Goal: Task Accomplishment & Management: Use online tool/utility

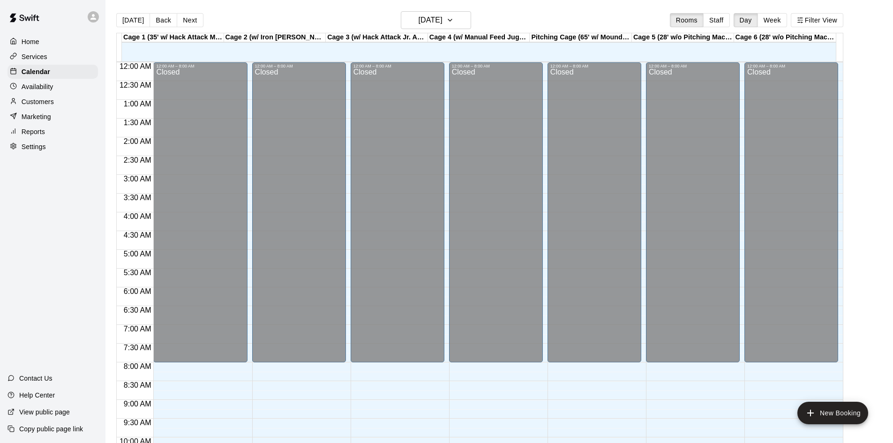
scroll to position [436, 0]
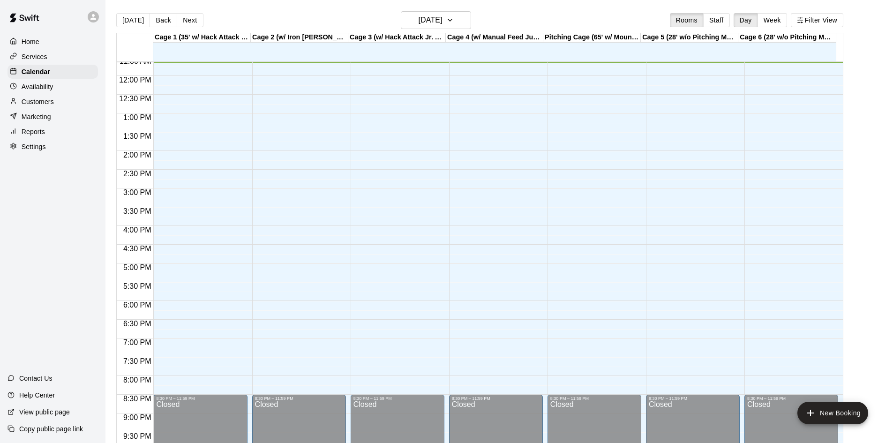
click at [96, 16] on icon at bounding box center [93, 17] width 8 height 8
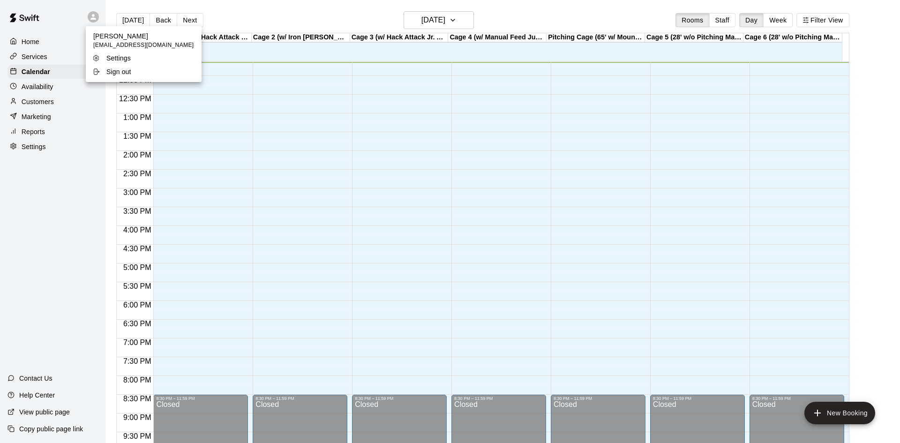
click at [67, 30] on div at bounding box center [450, 221] width 900 height 443
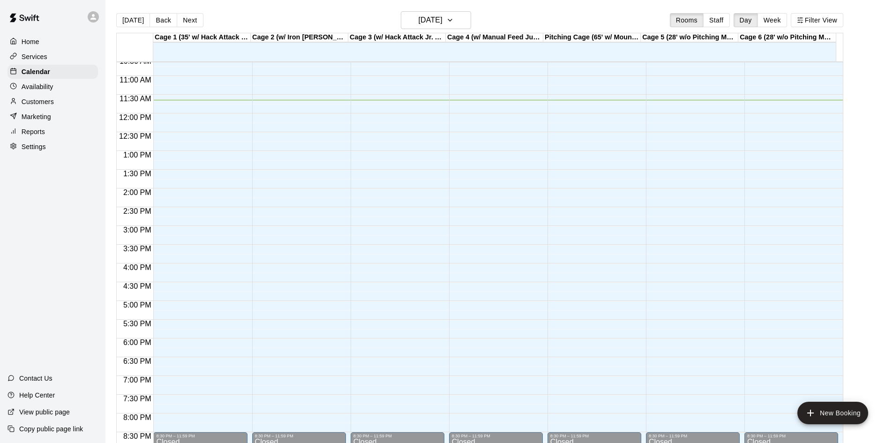
scroll to position [343, 0]
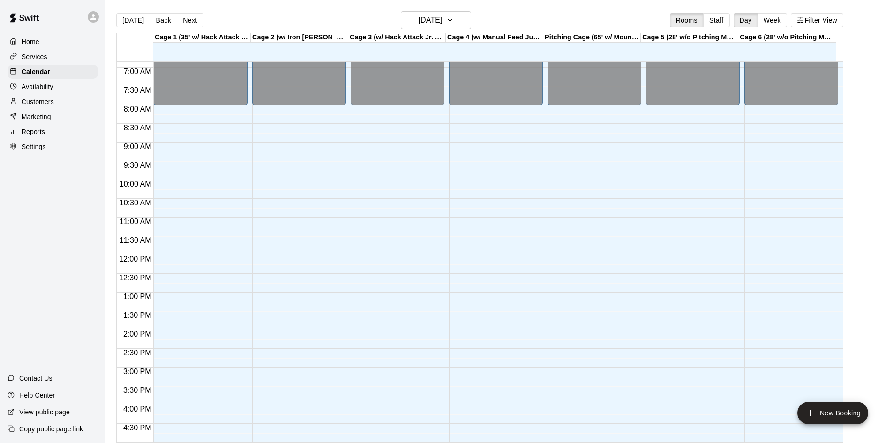
scroll to position [343, 0]
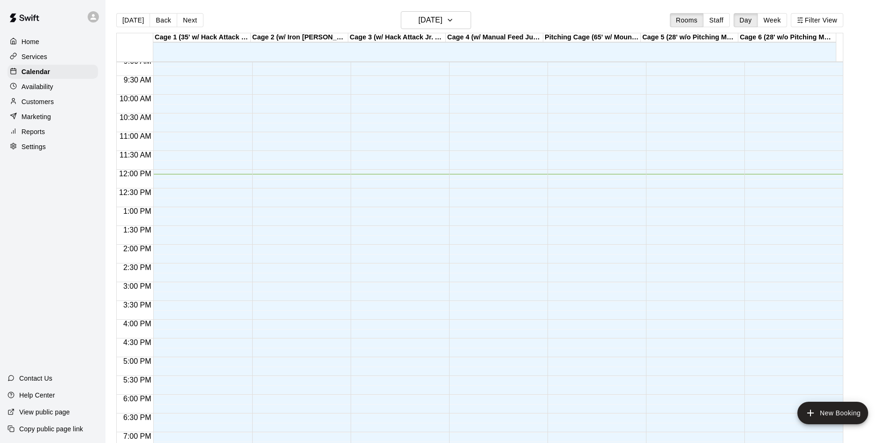
click at [41, 106] on p "Customers" at bounding box center [38, 101] width 32 height 9
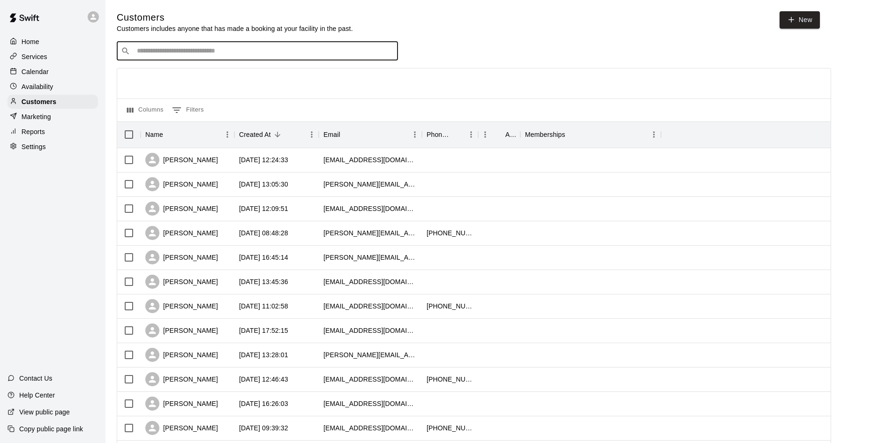
click at [346, 55] on input "Search customers by name or email" at bounding box center [264, 50] width 260 height 9
type input "******"
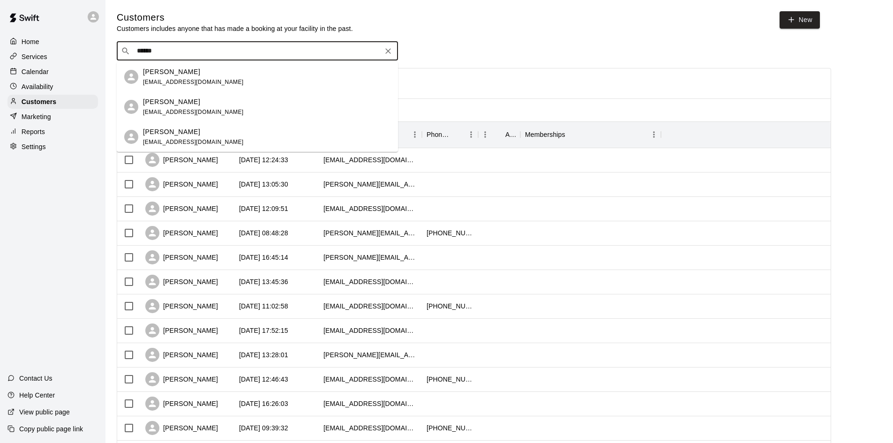
click at [217, 102] on div "Parker Dewing jrdewing@gmail.com" at bounding box center [266, 107] width 247 height 20
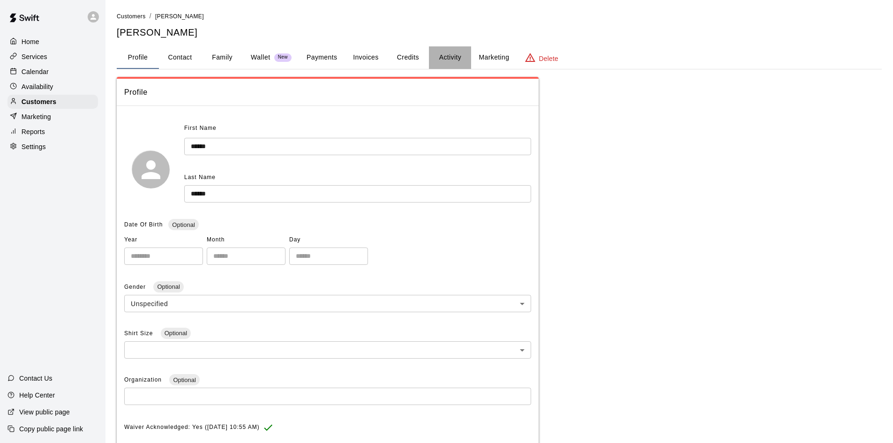
click at [460, 60] on button "Activity" at bounding box center [450, 57] width 42 height 22
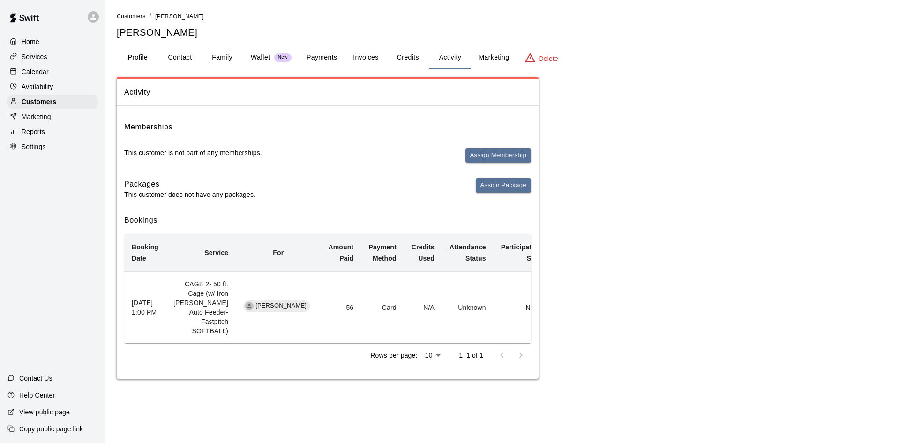
click at [221, 55] on button "Family" at bounding box center [222, 57] width 42 height 22
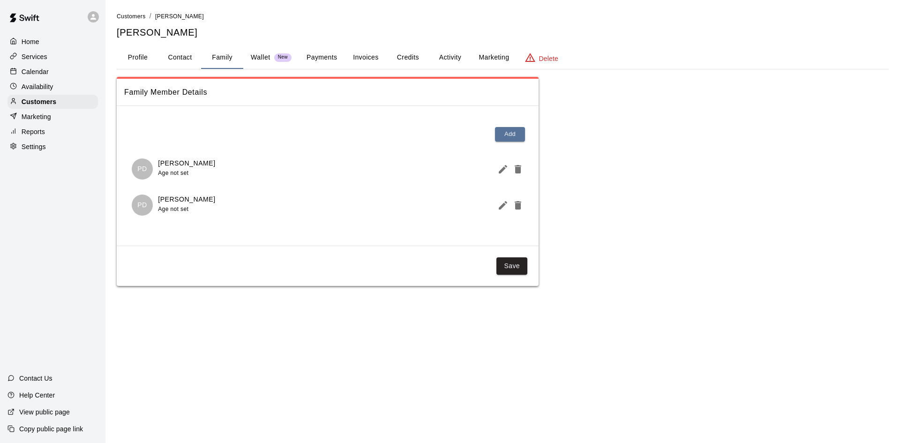
click at [447, 59] on button "Activity" at bounding box center [450, 57] width 42 height 22
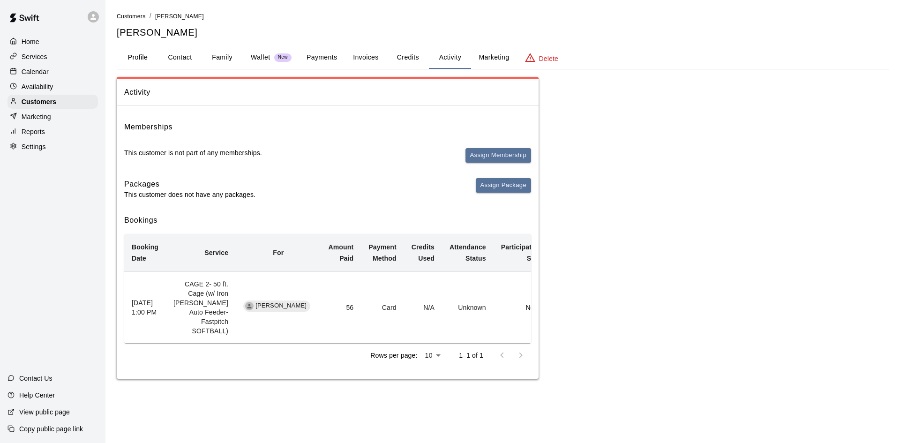
click at [137, 53] on button "Profile" at bounding box center [138, 57] width 42 height 22
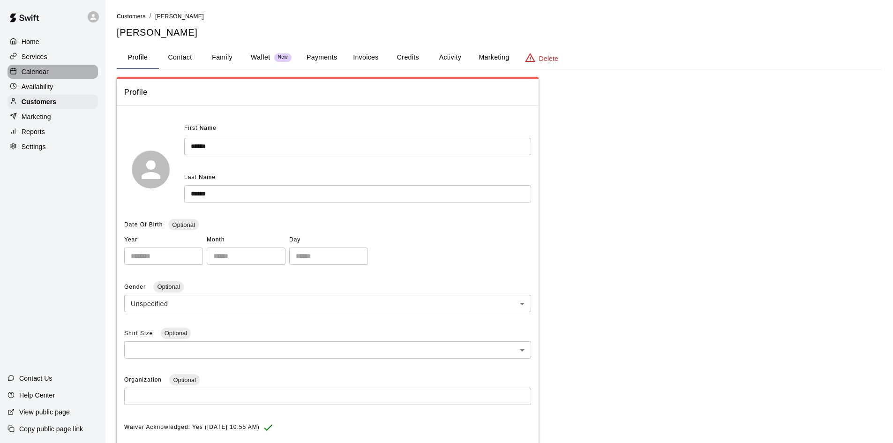
click at [34, 75] on p "Calendar" at bounding box center [35, 71] width 27 height 9
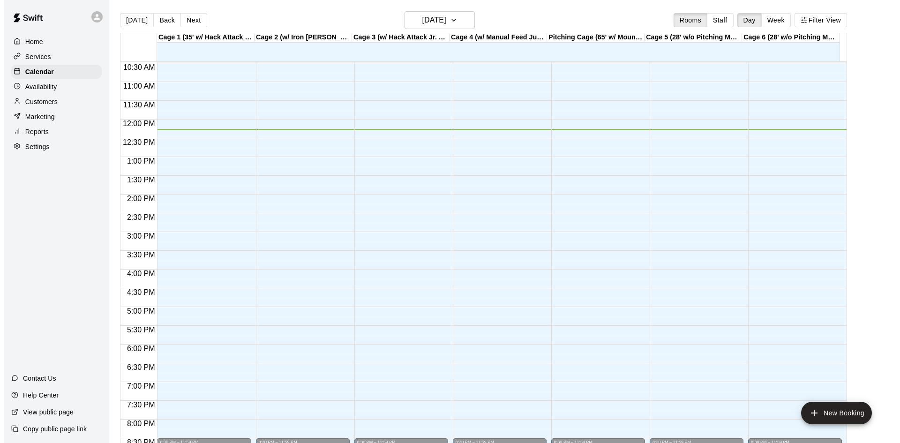
scroll to position [366, 0]
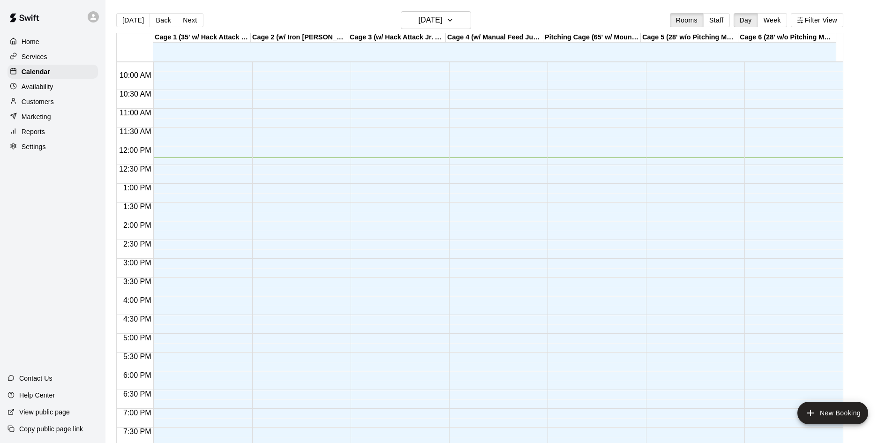
click at [29, 40] on p "Home" at bounding box center [31, 41] width 18 height 9
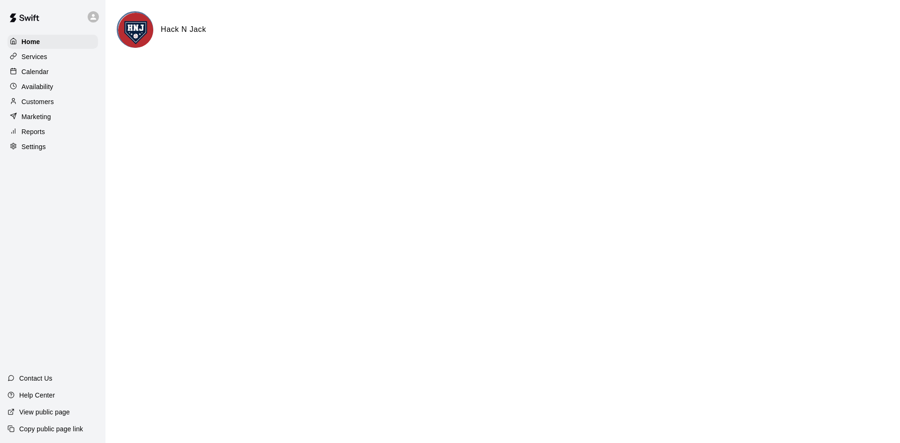
click at [34, 106] on p "Customers" at bounding box center [38, 101] width 32 height 9
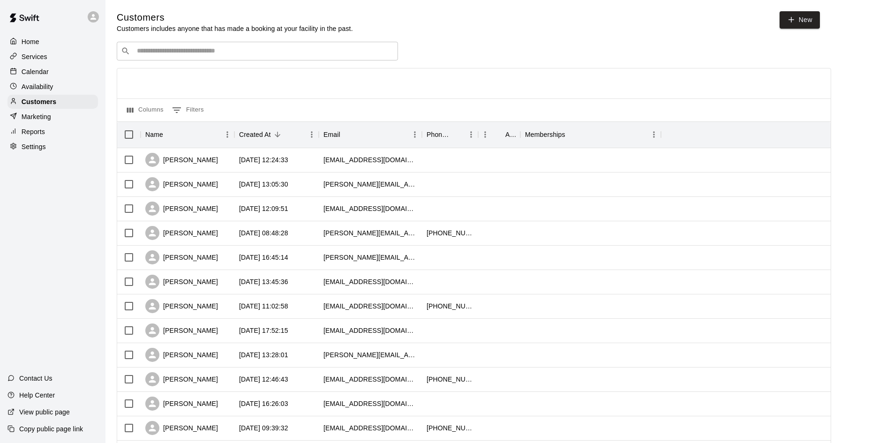
click at [419, 23] on div "Customers Customers includes anyone that has made a booking at your facility in…" at bounding box center [468, 22] width 703 height 22
click at [803, 26] on link "New" at bounding box center [799, 19] width 40 height 17
select select "**"
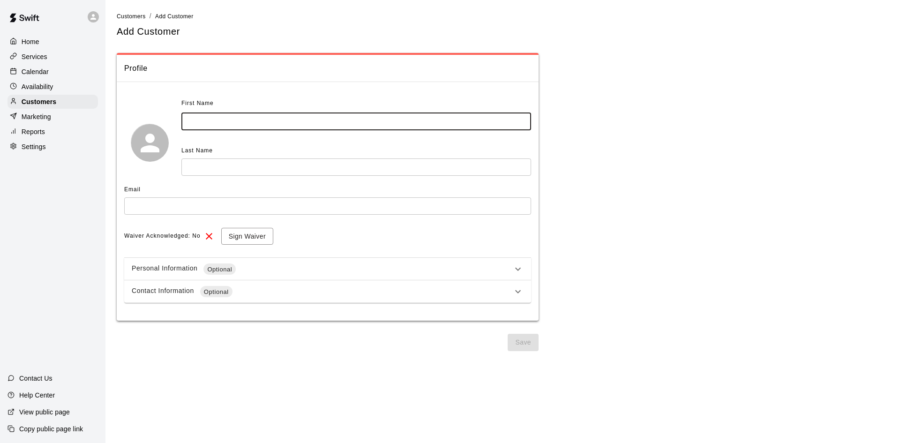
click at [225, 118] on input "text" at bounding box center [356, 121] width 350 height 17
type input "*****"
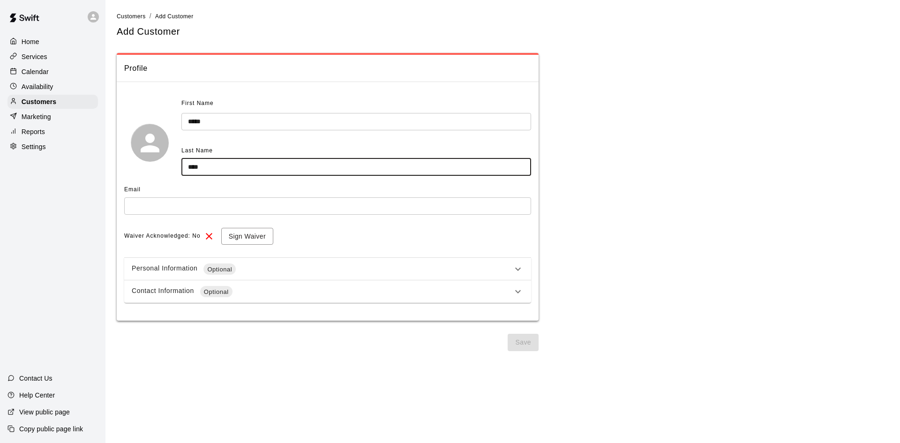
type input "****"
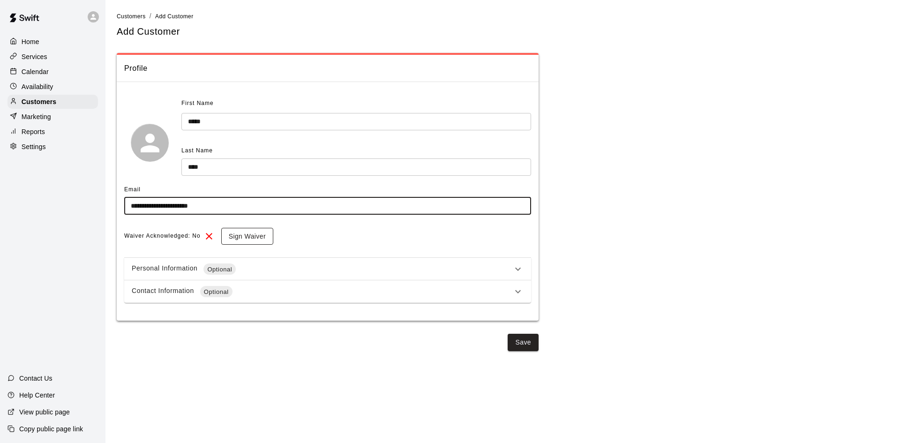
type input "**********"
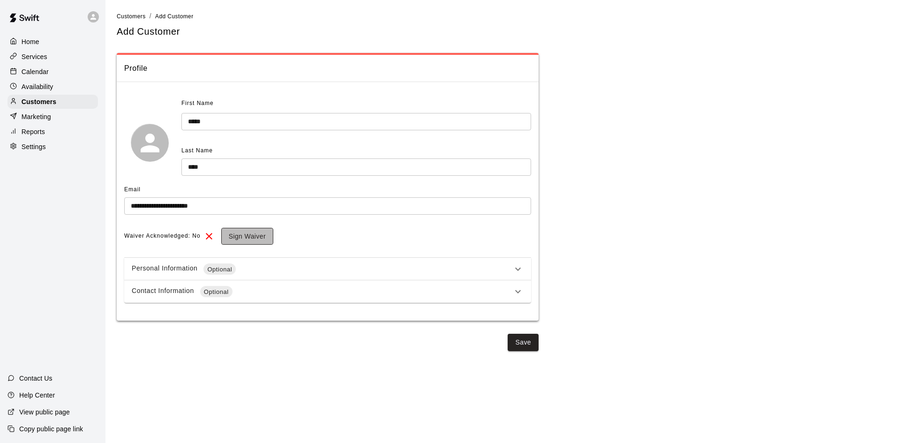
click at [246, 234] on button "Sign Waiver" at bounding box center [247, 236] width 52 height 17
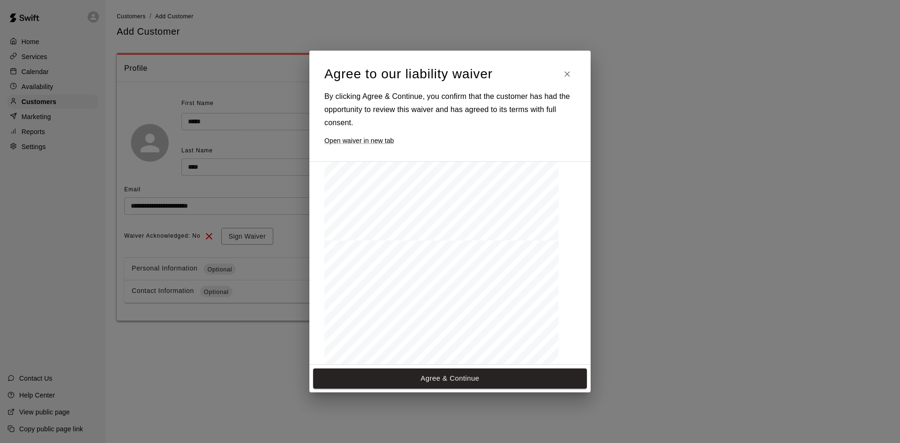
scroll to position [1018, 0]
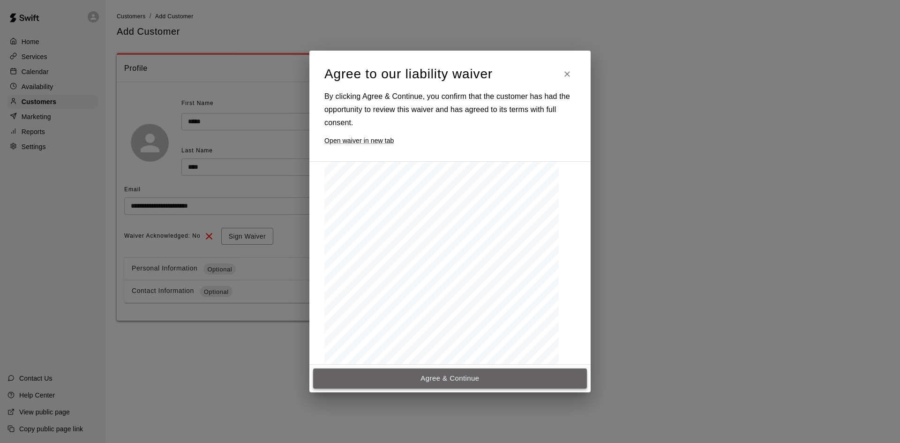
click at [401, 377] on button "Agree & Continue" at bounding box center [450, 378] width 274 height 20
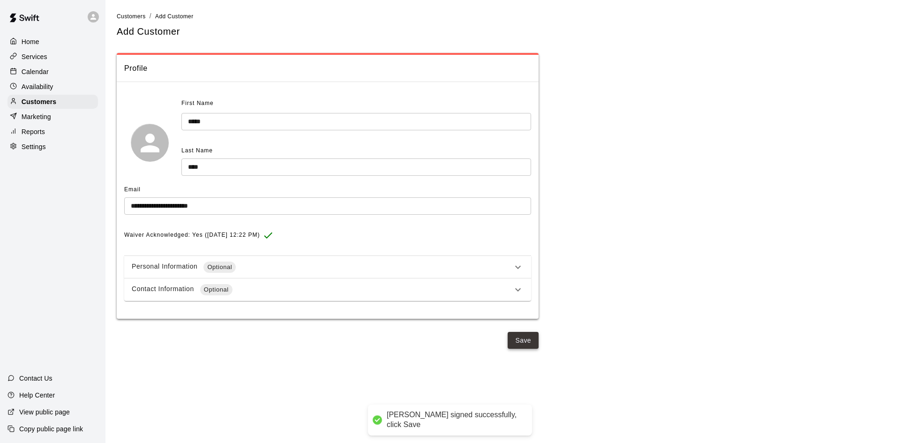
click at [517, 342] on button "Save" at bounding box center [523, 340] width 31 height 17
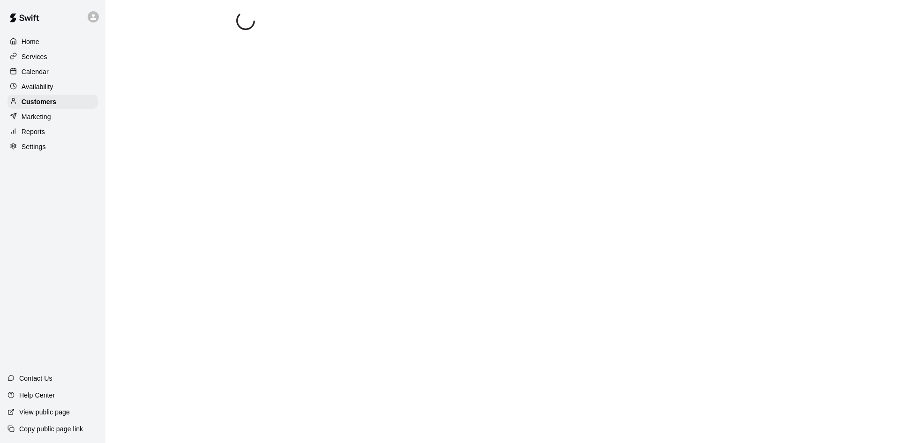
select select "**"
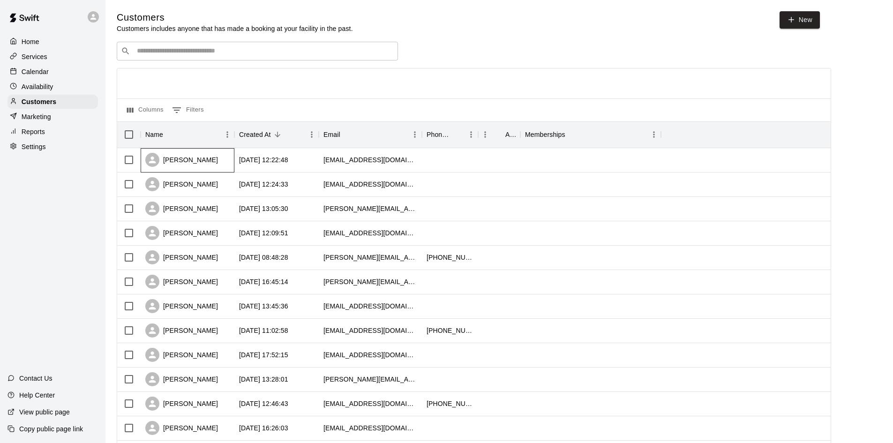
click at [210, 157] on div "[PERSON_NAME]" at bounding box center [188, 160] width 94 height 24
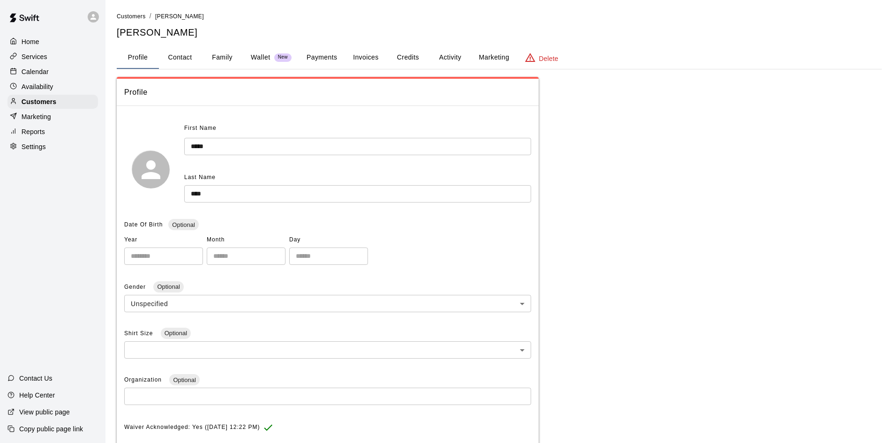
click at [224, 59] on button "Family" at bounding box center [222, 57] width 42 height 22
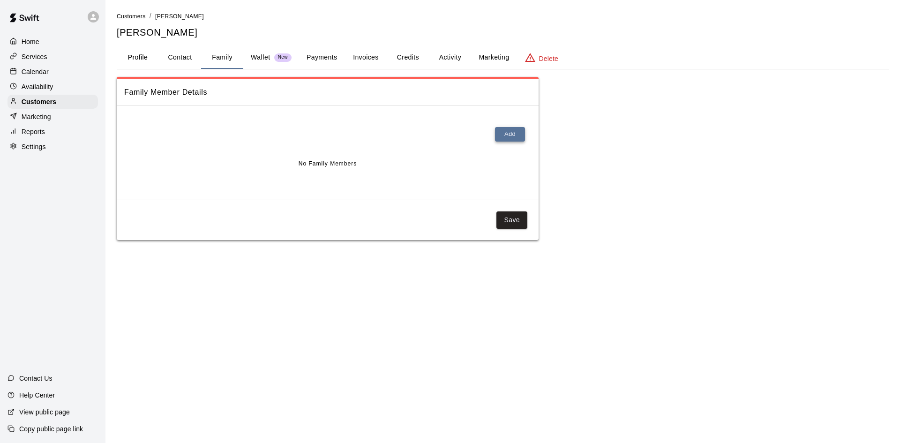
click at [509, 137] on button "Add" at bounding box center [510, 134] width 30 height 15
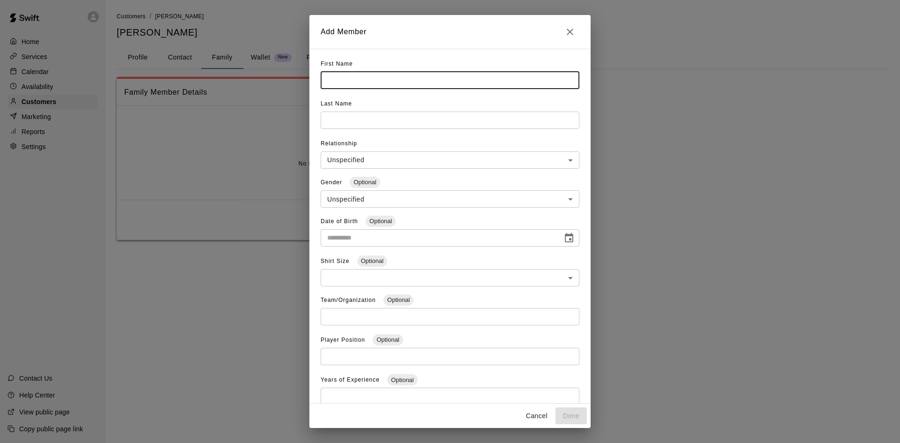
click at [333, 80] on input "text" at bounding box center [450, 80] width 259 height 17
type input "*****"
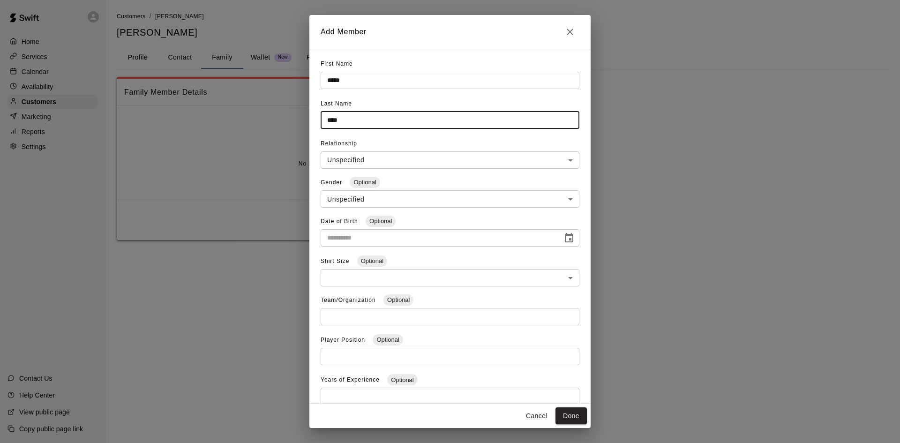
type input "****"
click at [563, 236] on icon "Choose date" at bounding box center [568, 237] width 11 height 11
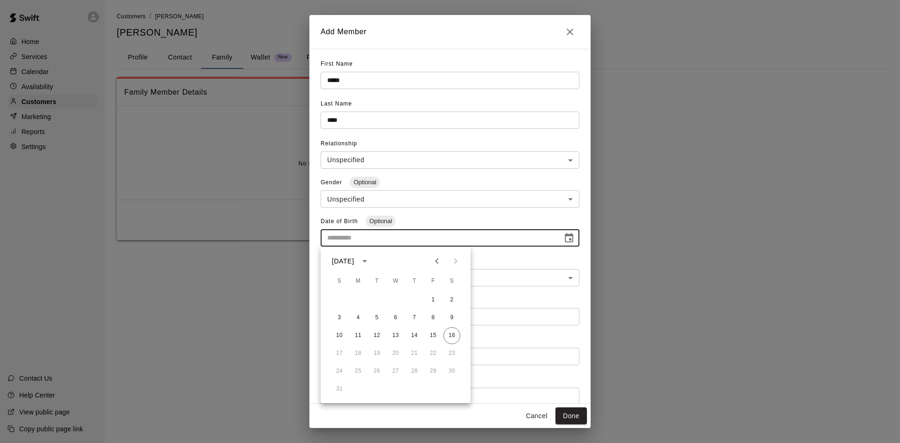
click at [435, 261] on icon "Previous month" at bounding box center [436, 260] width 11 height 11
click at [453, 262] on icon "Next month" at bounding box center [455, 260] width 11 height 11
click at [453, 262] on div at bounding box center [445, 261] width 37 height 19
click at [370, 260] on icon "calendar view is open, switch to year view" at bounding box center [364, 260] width 11 height 11
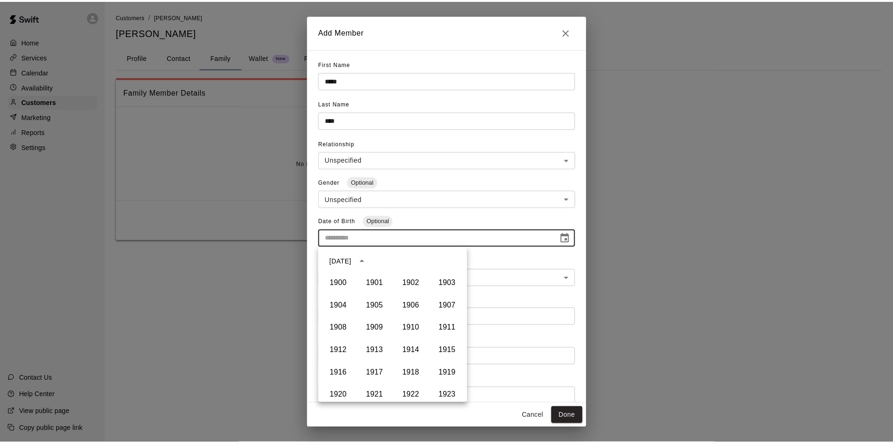
scroll to position [589, 0]
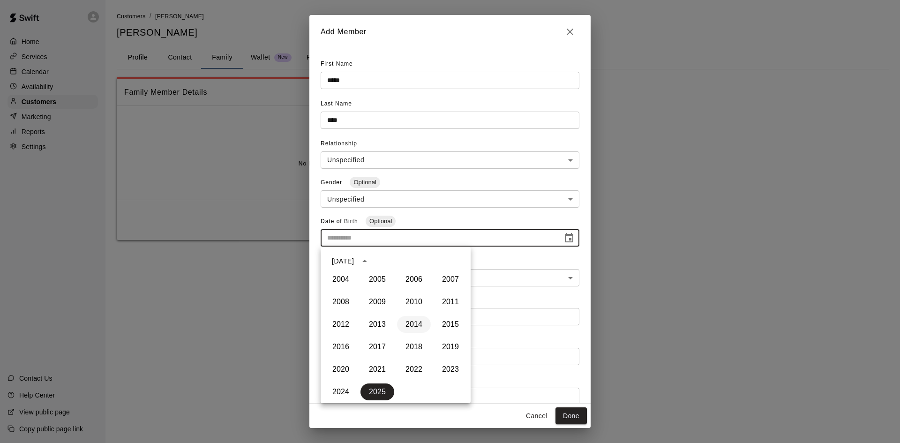
click at [408, 330] on button "2014" at bounding box center [414, 324] width 34 height 17
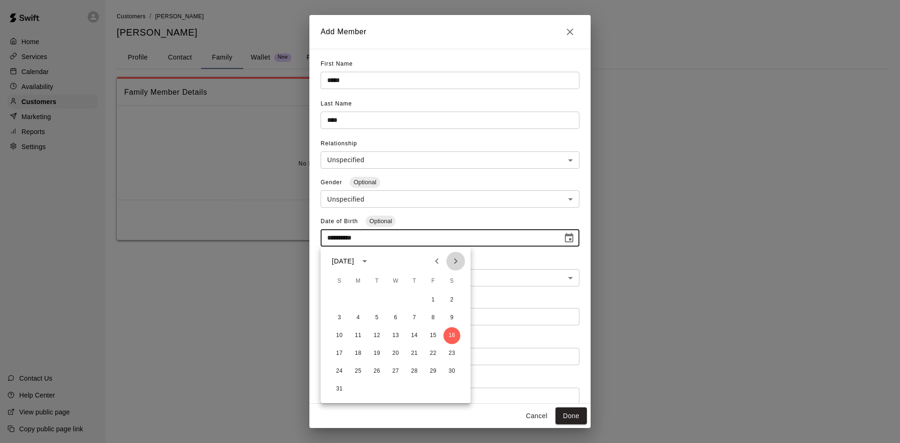
click at [457, 266] on icon "Next month" at bounding box center [455, 260] width 11 height 11
click at [431, 352] on button "26" at bounding box center [433, 353] width 17 height 17
type input "**********"
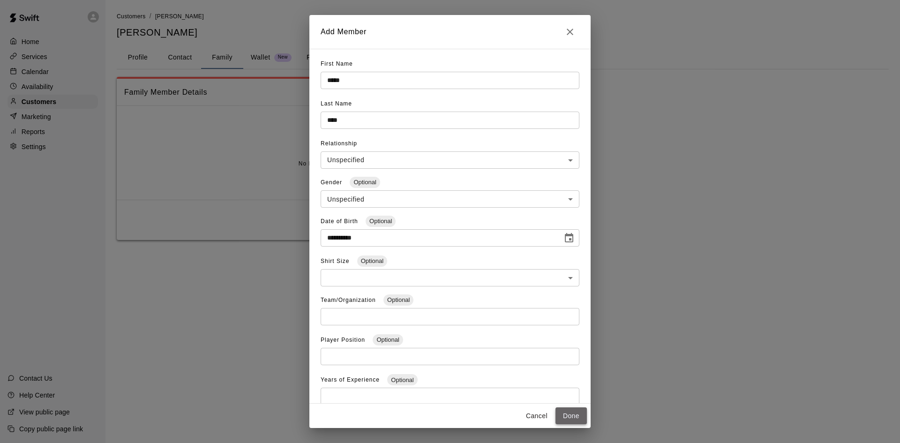
click at [572, 413] on button "Done" at bounding box center [570, 415] width 31 height 17
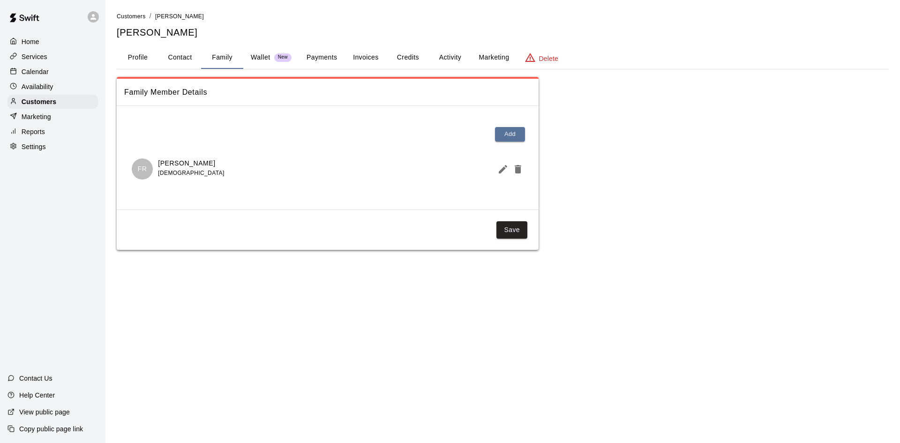
click at [40, 72] on p "Calendar" at bounding box center [35, 71] width 27 height 9
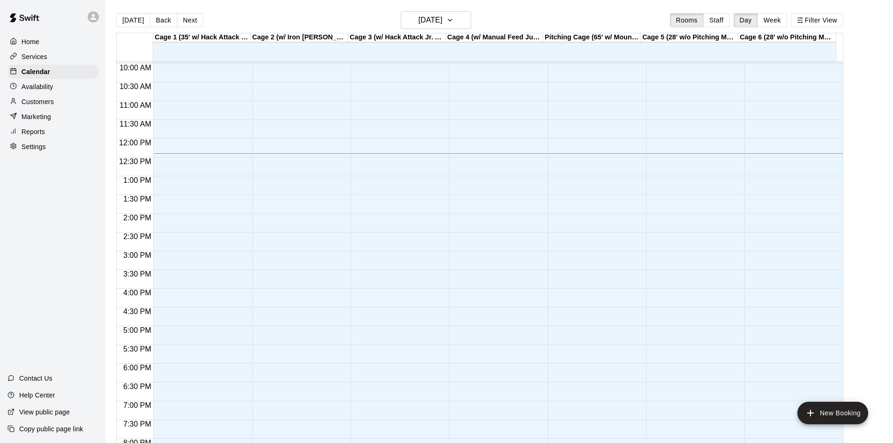
scroll to position [371, 0]
click at [191, 168] on div "12:00 AM – 8:00 AM Closed 8:30 PM – 11:59 PM Closed" at bounding box center [200, 142] width 94 height 900
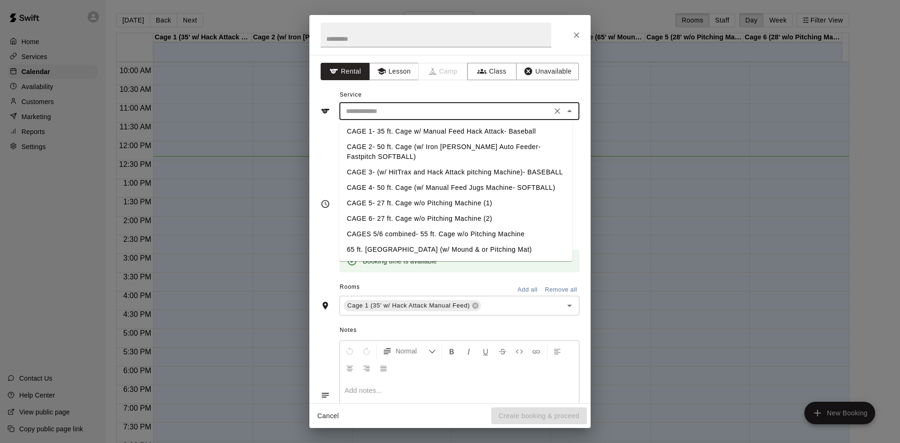
click at [375, 113] on input "text" at bounding box center [445, 111] width 207 height 12
click at [375, 128] on li "CAGE 1- 35 ft. Cage w/ Manual Feed Hack Attack- Baseball" at bounding box center [455, 131] width 233 height 15
type input "**********"
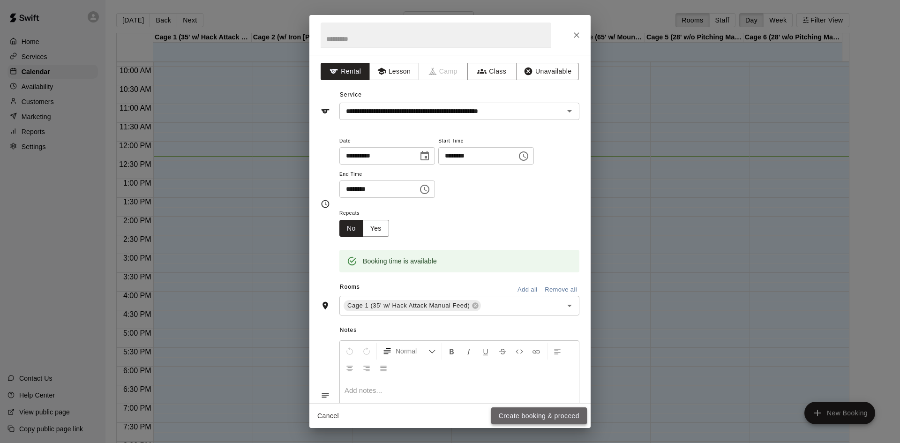
click at [533, 419] on button "Create booking & proceed" at bounding box center [539, 415] width 96 height 17
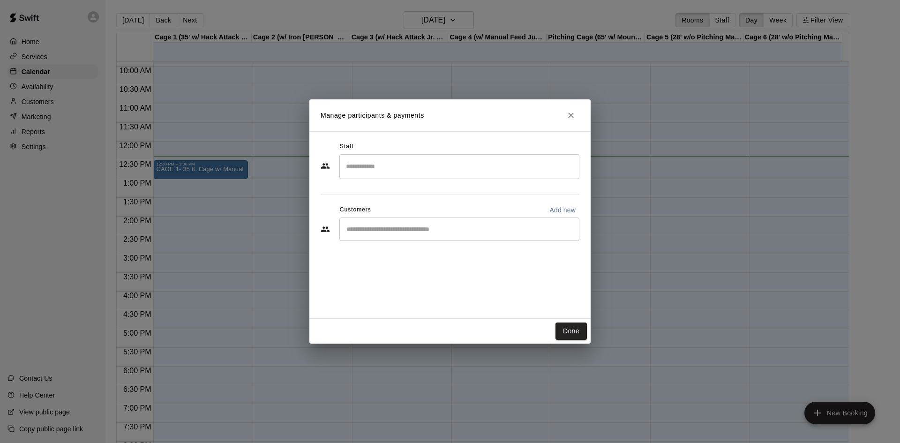
click at [377, 231] on input "Start typing to search customers..." at bounding box center [460, 229] width 232 height 9
type input "****"
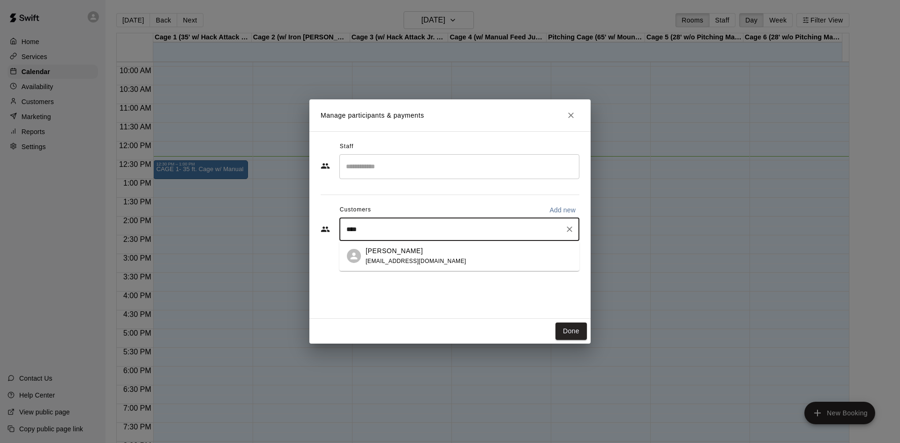
click at [390, 260] on span "[EMAIL_ADDRESS][DOMAIN_NAME]" at bounding box center [416, 261] width 101 height 7
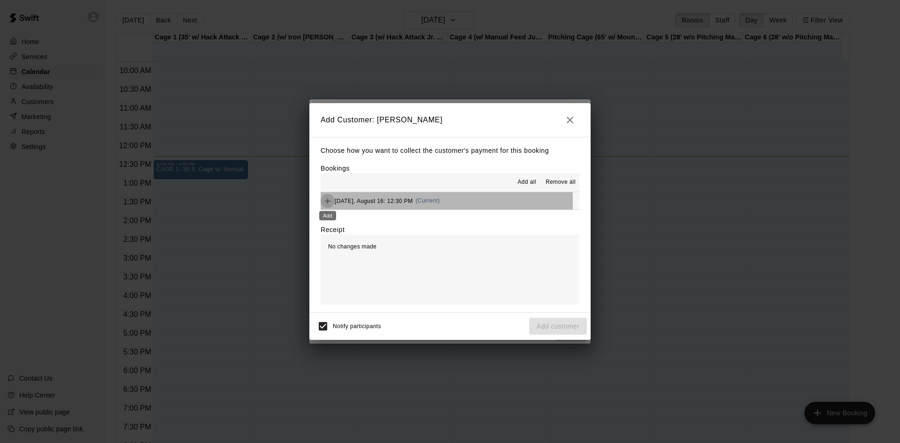
click at [328, 201] on icon "Add" at bounding box center [328, 201] width 6 height 6
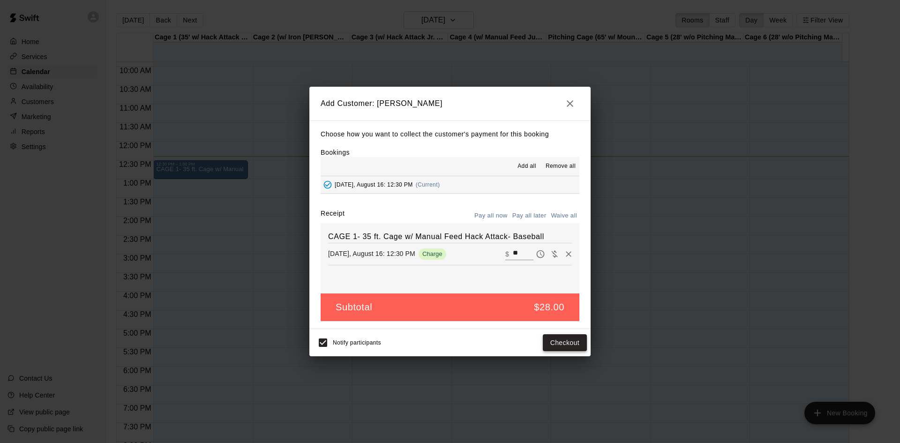
click at [558, 345] on button "Checkout" at bounding box center [565, 342] width 44 height 17
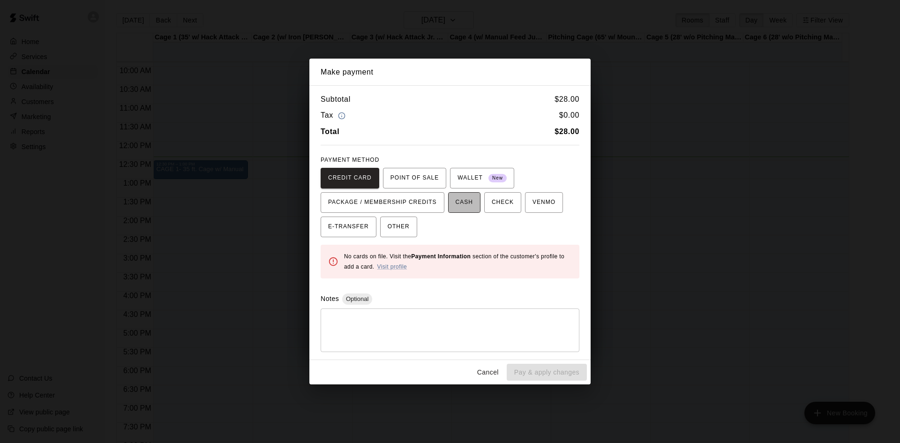
click at [463, 204] on span "CASH" at bounding box center [464, 202] width 17 height 15
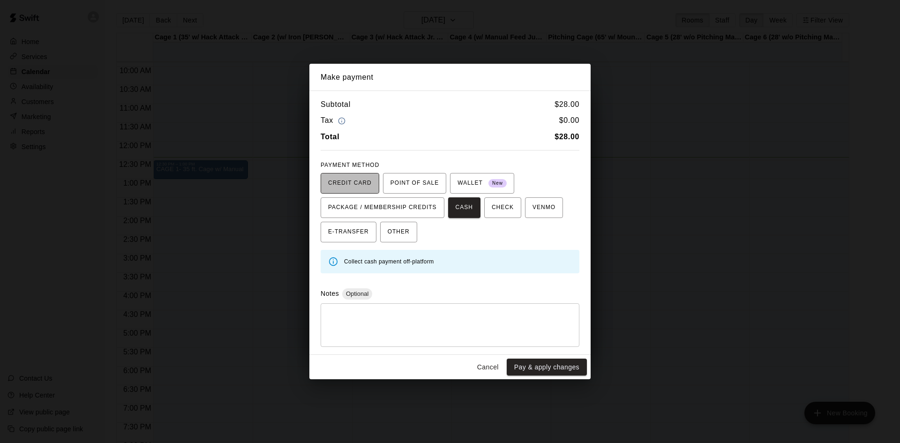
click at [347, 182] on span "CREDIT CARD" at bounding box center [350, 183] width 44 height 15
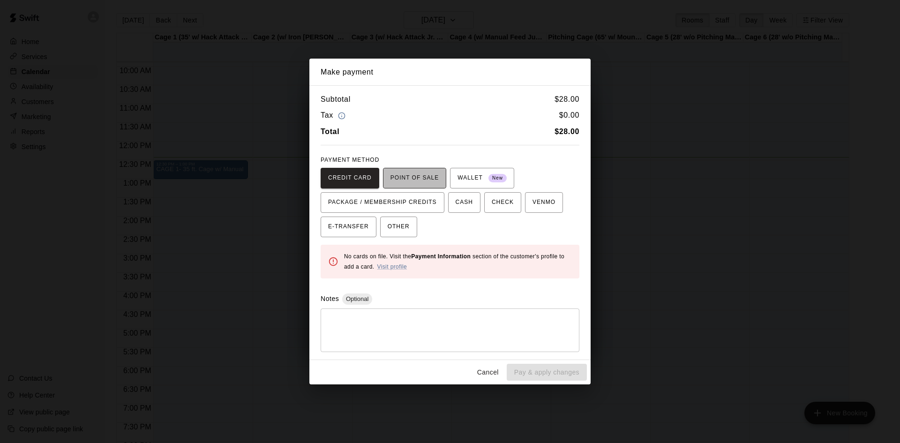
click at [409, 180] on span "POINT OF SALE" at bounding box center [414, 178] width 48 height 15
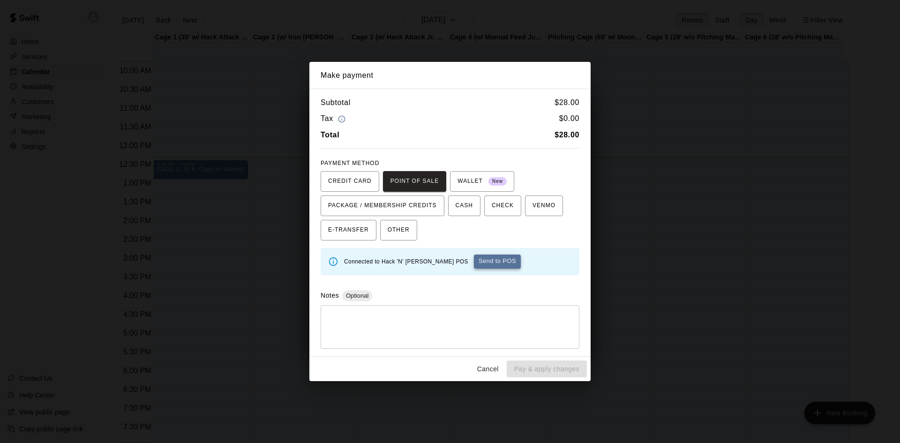
click at [474, 260] on button "Send to POS" at bounding box center [497, 262] width 47 height 14
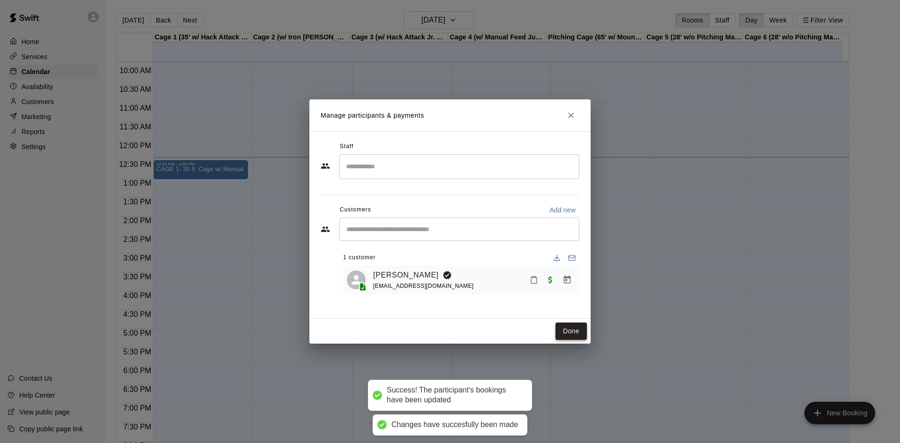
drag, startPoint x: 577, startPoint y: 330, endPoint x: 536, endPoint y: 290, distance: 57.3
click at [577, 330] on button "Done" at bounding box center [570, 330] width 31 height 17
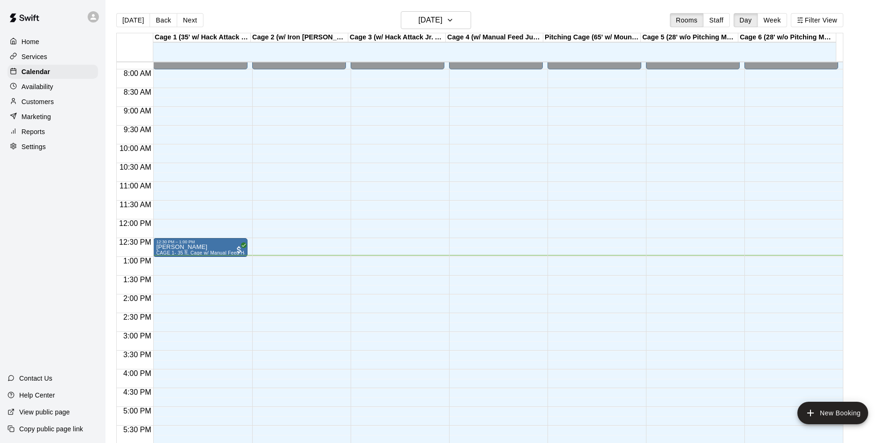
scroll to position [277, 0]
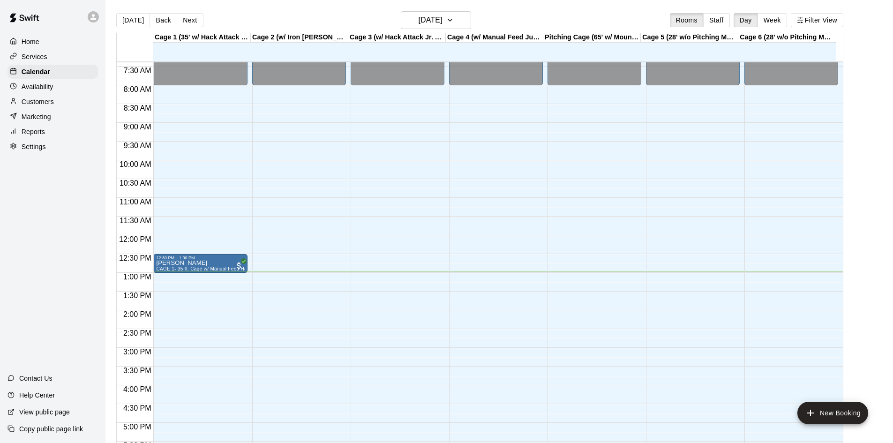
click at [37, 60] on p "Services" at bounding box center [35, 56] width 26 height 9
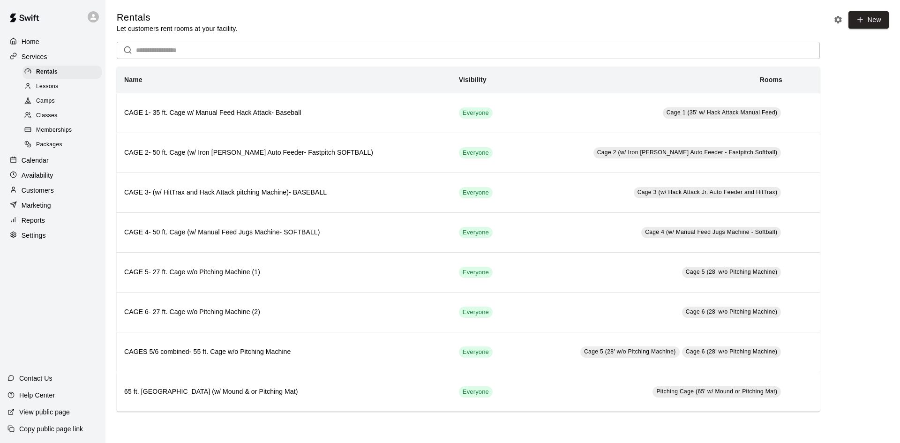
click at [49, 91] on span "Lessons" at bounding box center [47, 86] width 22 height 9
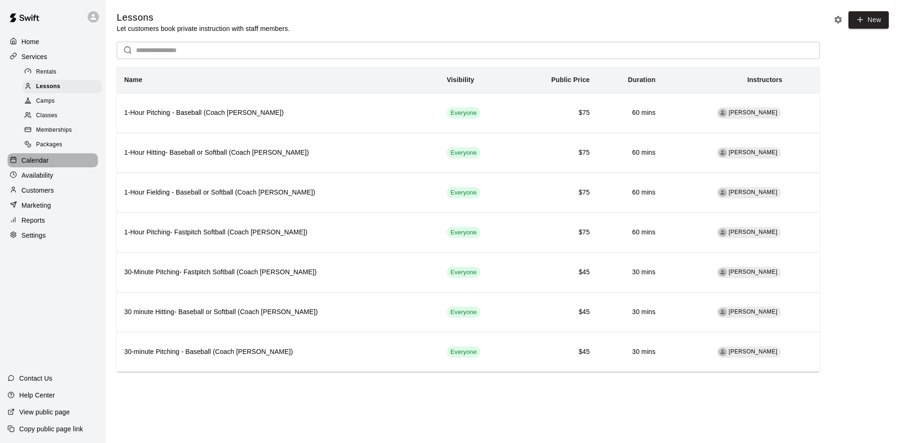
click at [36, 161] on p "Calendar" at bounding box center [35, 160] width 27 height 9
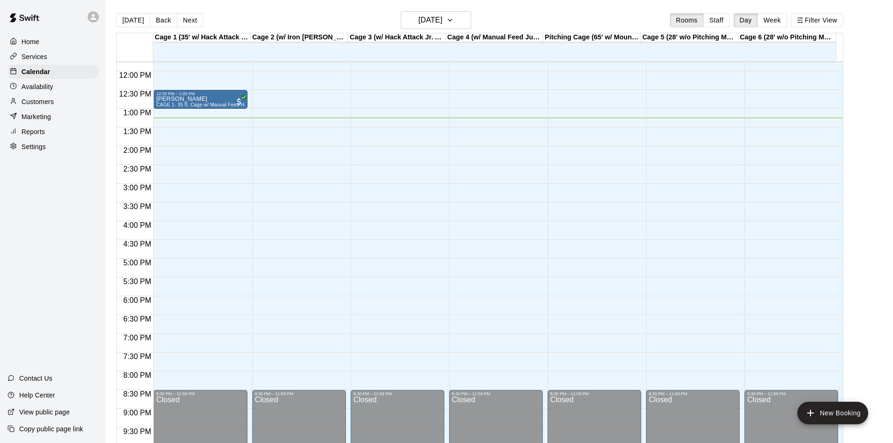
scroll to position [387, 0]
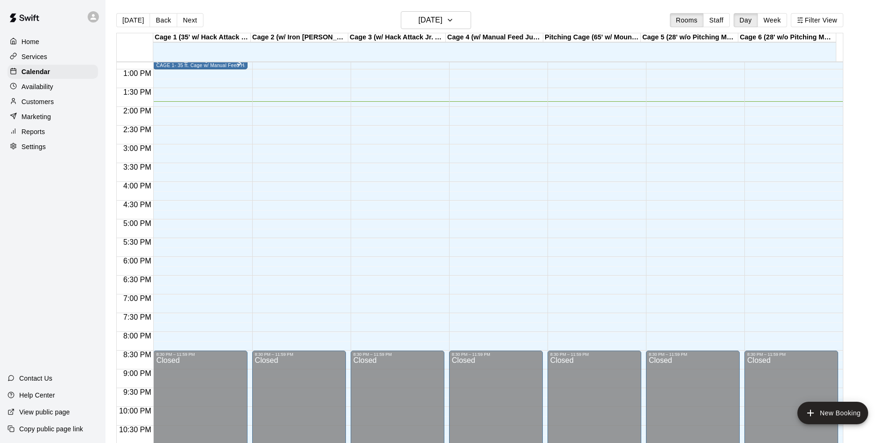
scroll to position [387, 0]
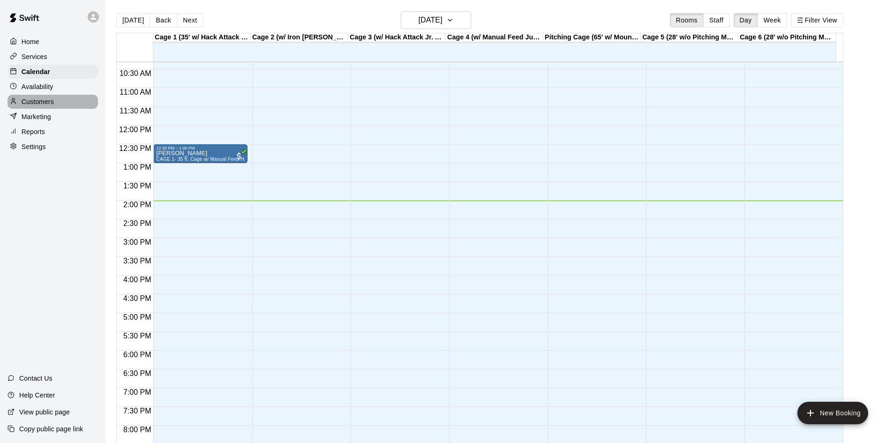
click at [30, 105] on p "Customers" at bounding box center [38, 101] width 32 height 9
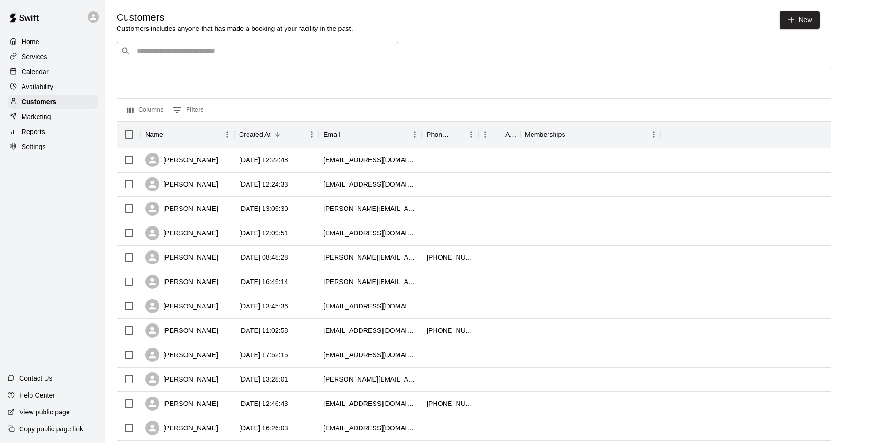
click at [173, 46] on div "​ ​" at bounding box center [257, 51] width 281 height 19
click at [27, 75] on p "Calendar" at bounding box center [35, 71] width 27 height 9
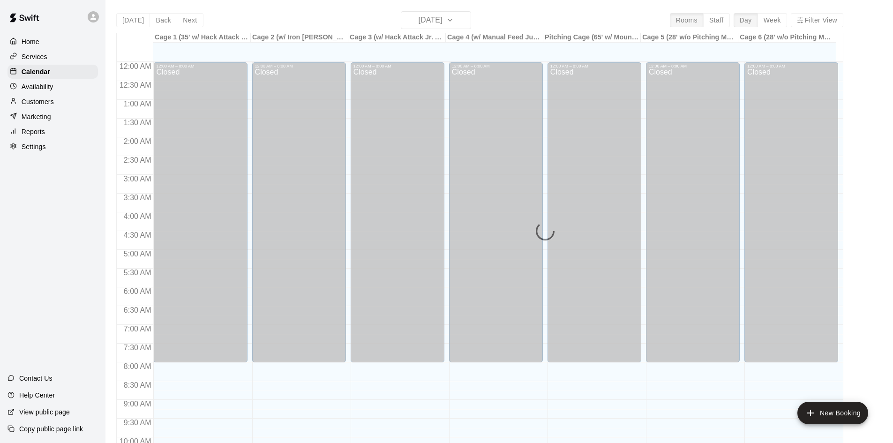
scroll to position [480, 0]
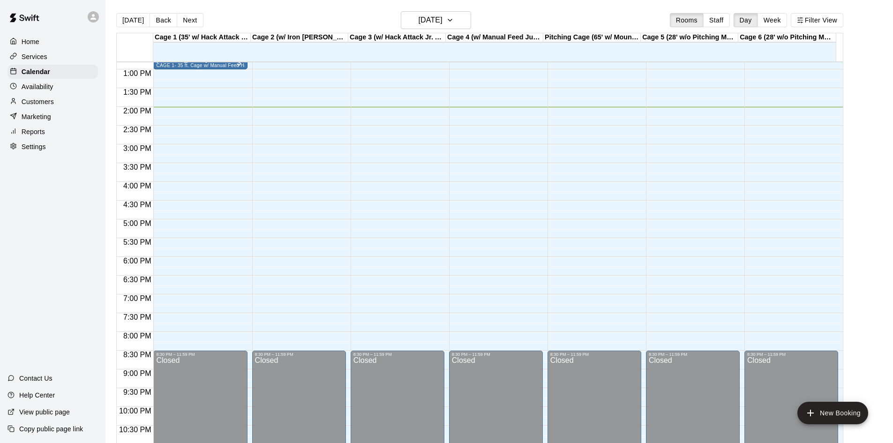
click at [400, 111] on div "12:00 AM – 8:00 AM Closed 8:30 PM – 11:59 PM Closed" at bounding box center [398, 32] width 94 height 900
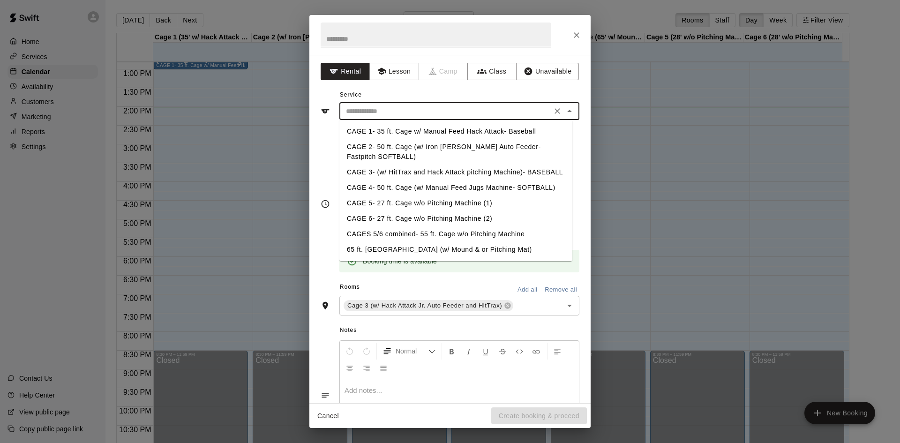
click at [357, 112] on input "text" at bounding box center [445, 111] width 207 height 12
click at [370, 174] on li "CAGE 3- (w/ HitTrax and Hack Attack pitching Machine)- BASEBALL" at bounding box center [455, 172] width 233 height 15
type input "**********"
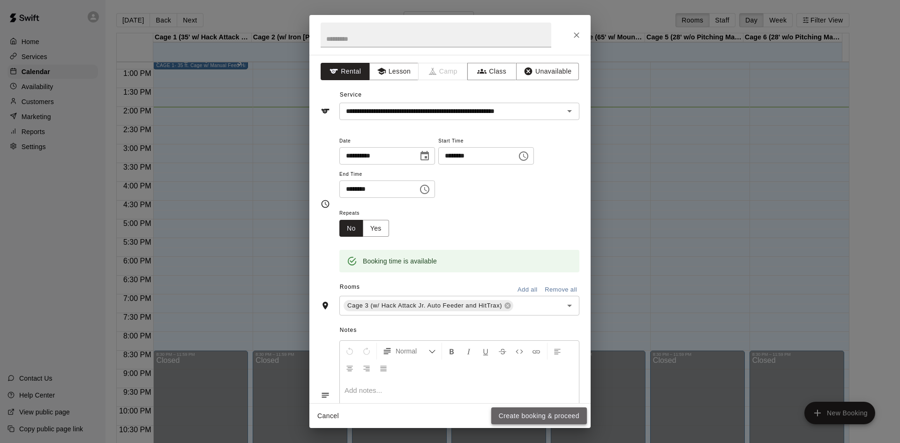
click at [511, 418] on button "Create booking & proceed" at bounding box center [539, 415] width 96 height 17
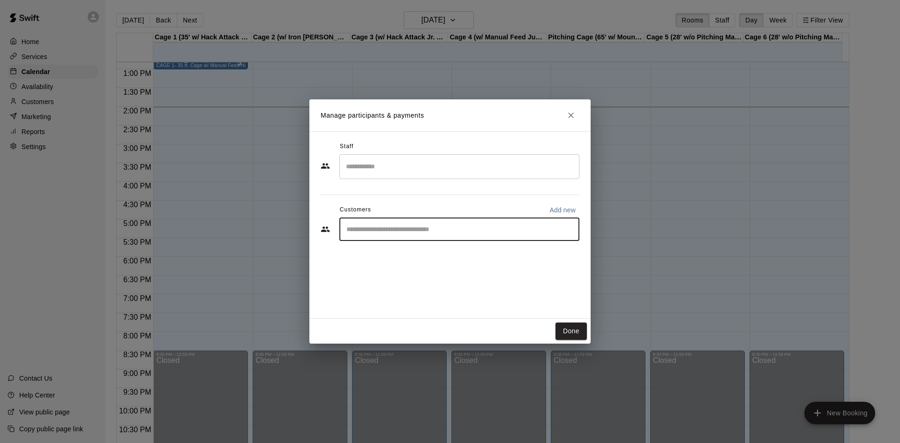
click at [365, 231] on input "Start typing to search customers..." at bounding box center [460, 229] width 232 height 9
type input "*******"
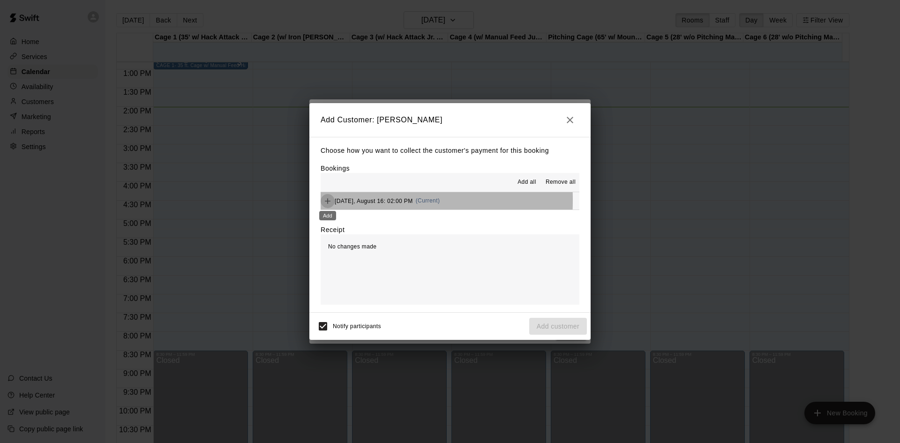
click at [328, 200] on icon "Add" at bounding box center [328, 201] width 6 height 6
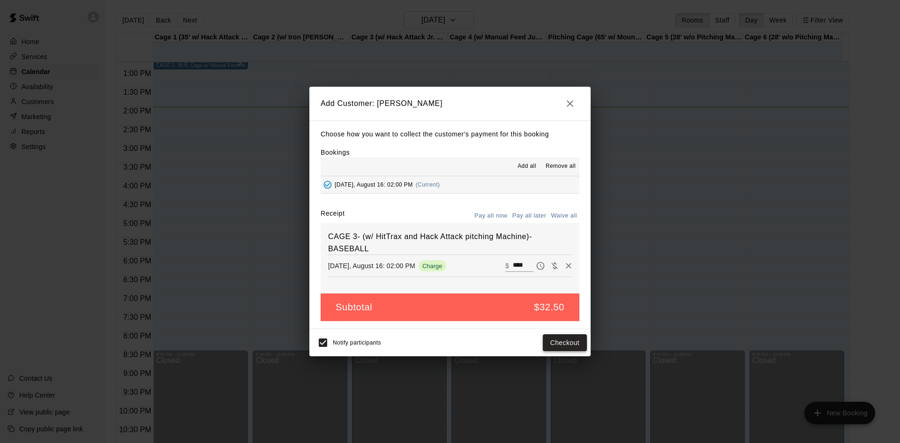
click at [559, 343] on button "Checkout" at bounding box center [565, 342] width 44 height 17
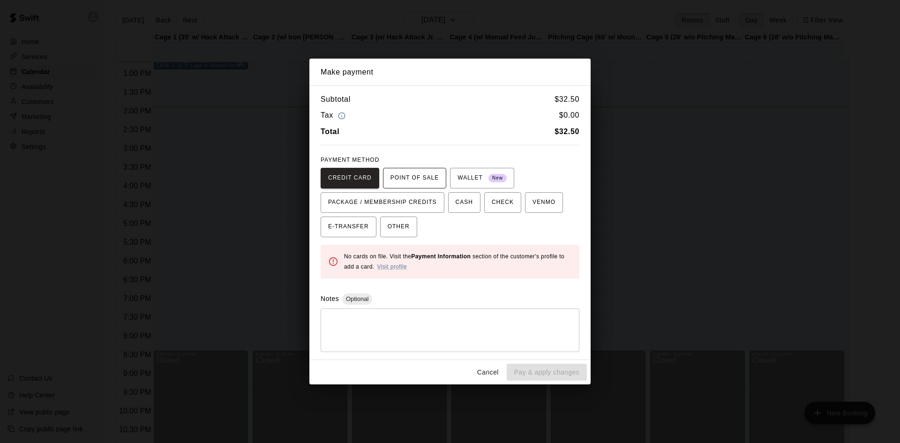
click at [409, 176] on span "POINT OF SALE" at bounding box center [414, 178] width 48 height 15
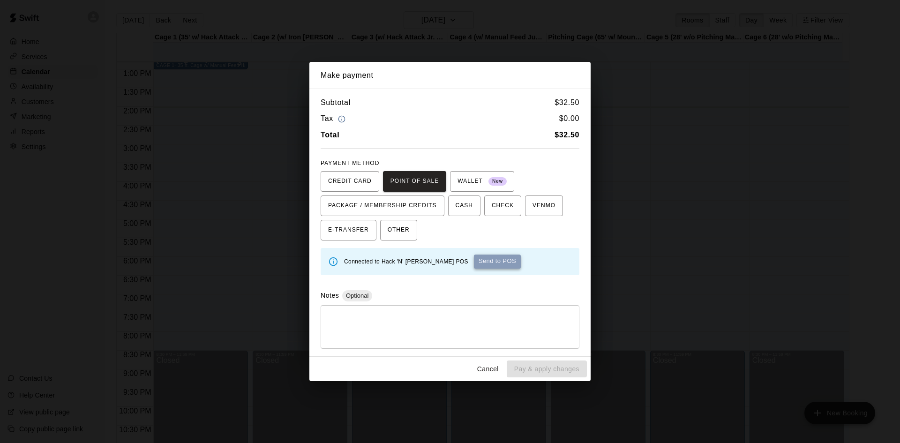
click at [474, 255] on button "Send to POS" at bounding box center [497, 262] width 47 height 14
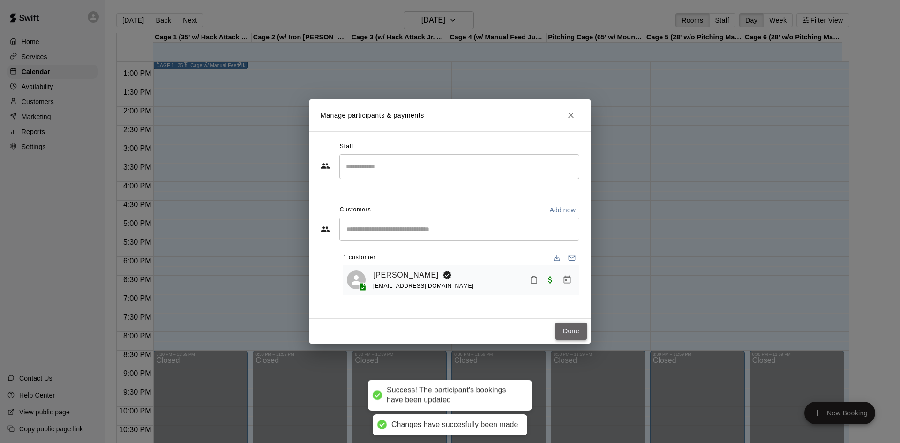
click at [563, 329] on button "Done" at bounding box center [570, 330] width 31 height 17
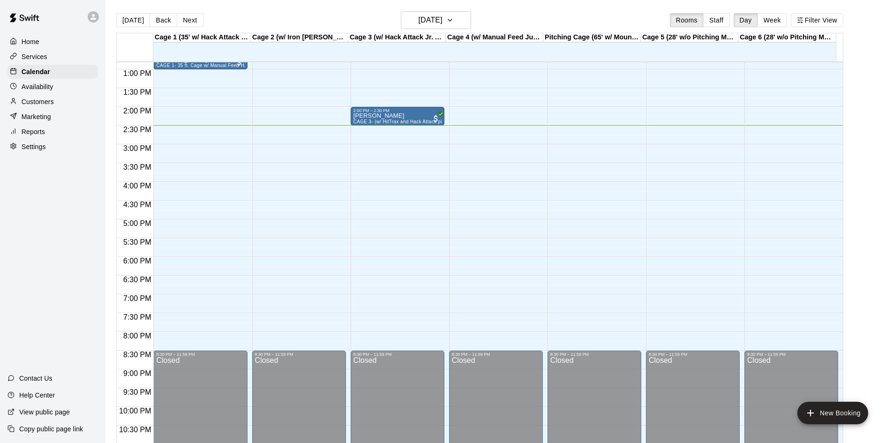
click at [50, 116] on p "Marketing" at bounding box center [37, 116] width 30 height 9
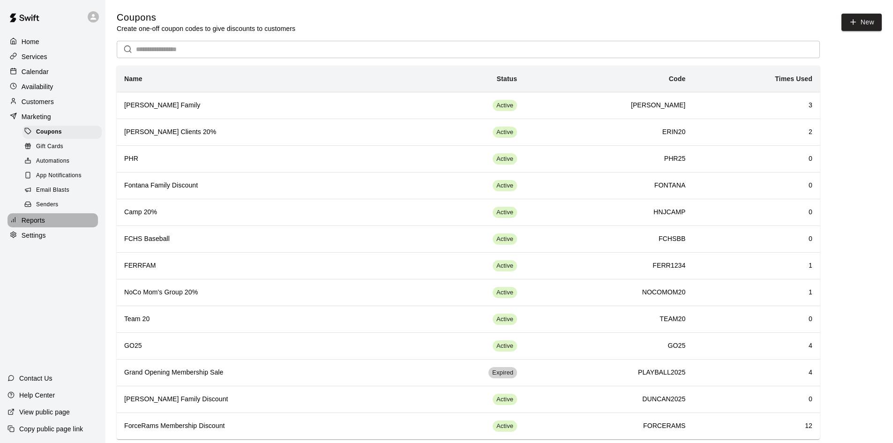
click at [35, 225] on p "Reports" at bounding box center [33, 220] width 23 height 9
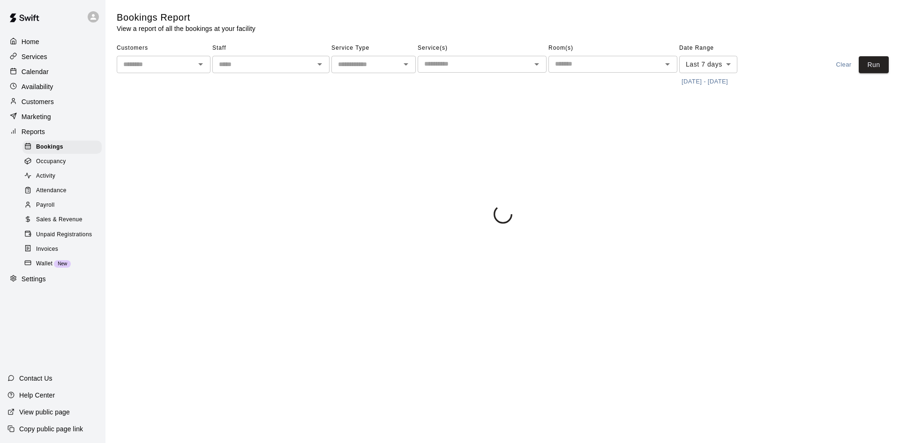
click at [81, 225] on span "Sales & Revenue" at bounding box center [59, 219] width 46 height 9
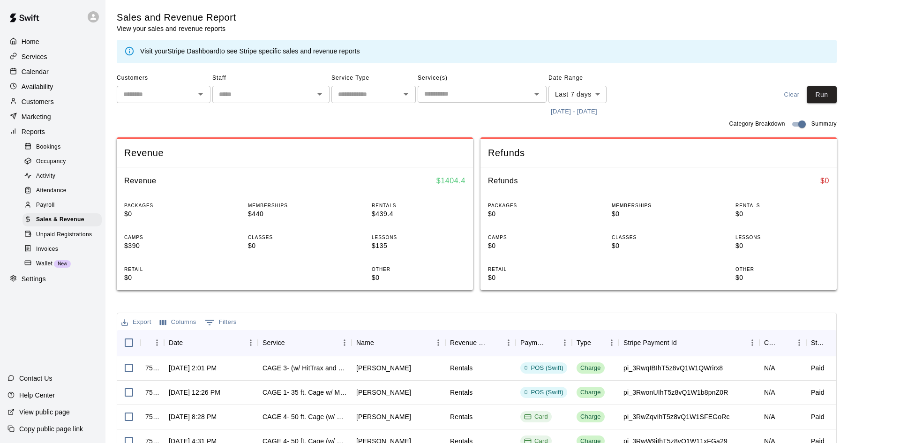
click at [575, 91] on body "Home Services Calendar Availability Customers Marketing Reports Bookings Occupa…" at bounding box center [450, 322] width 900 height 644
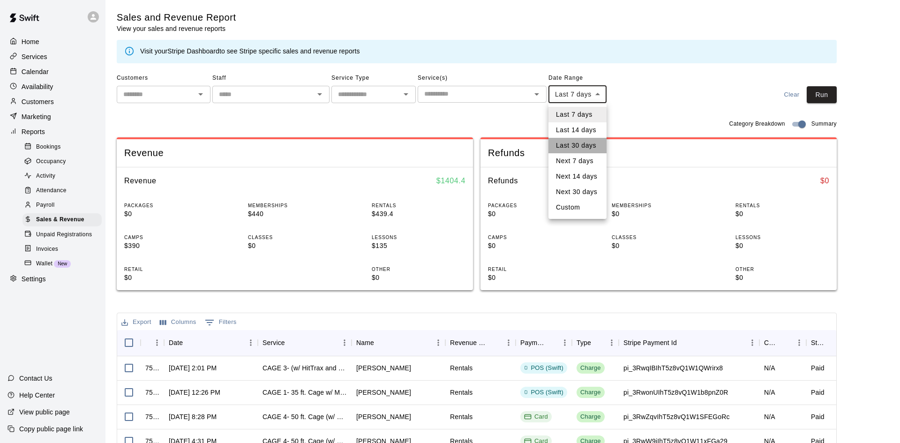
click at [580, 142] on li "Last 30 days" at bounding box center [577, 145] width 58 height 15
type input "*****"
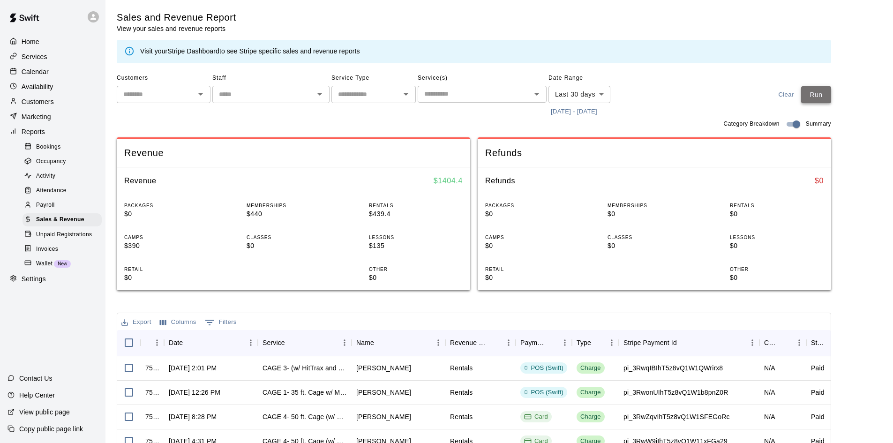
click at [829, 99] on button "Run" at bounding box center [816, 94] width 30 height 17
